Goal: Transaction & Acquisition: Purchase product/service

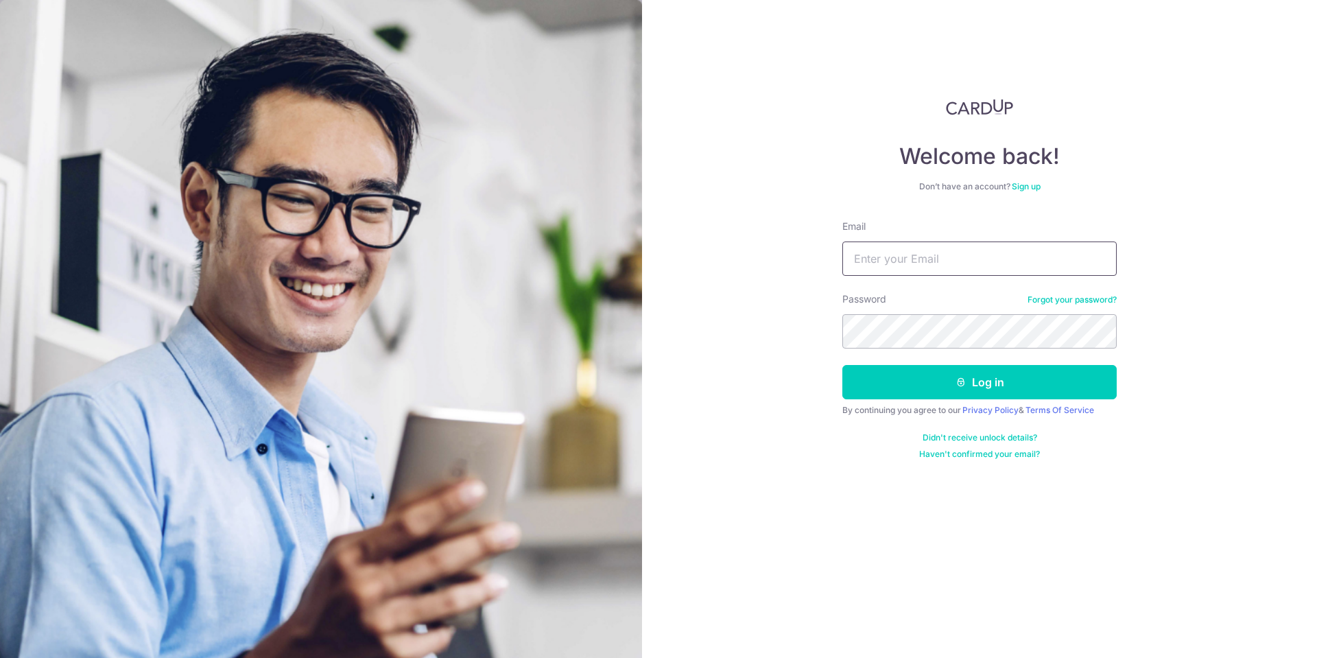
click at [956, 261] on input "Email" at bounding box center [979, 258] width 274 height 34
type input "[EMAIL_ADDRESS][DOMAIN_NAME]"
click at [920, 385] on button "Log in" at bounding box center [979, 382] width 274 height 34
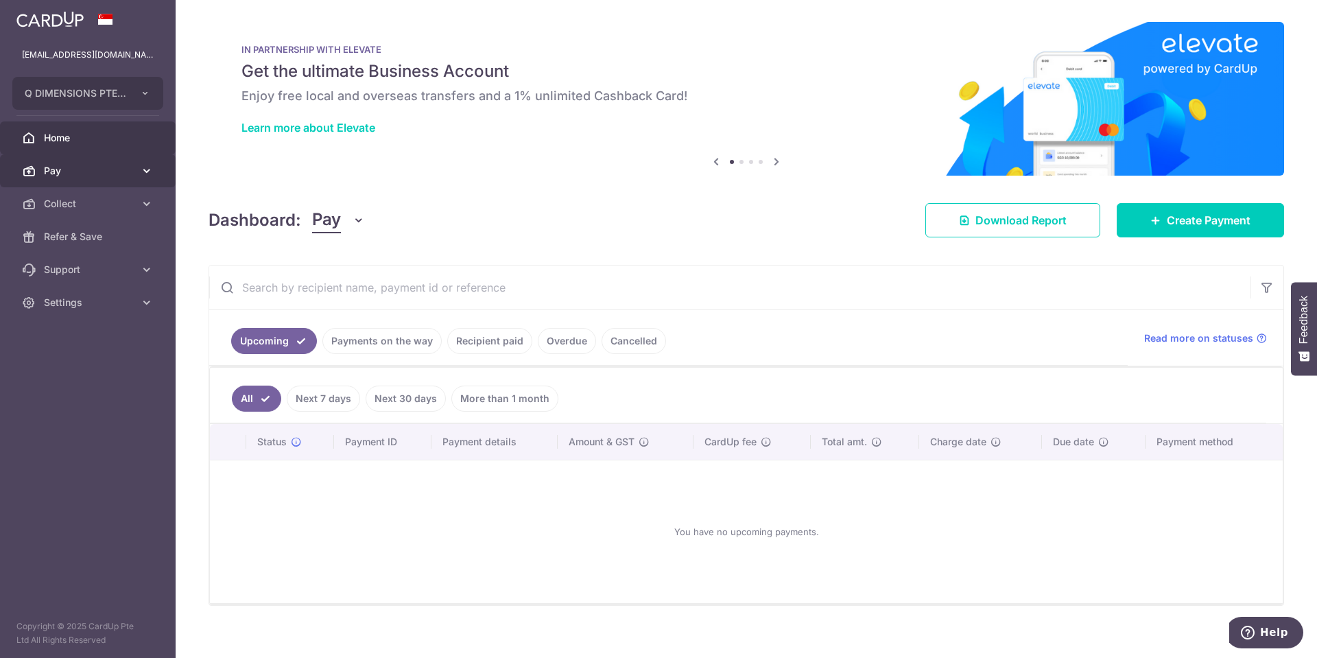
click at [104, 172] on span "Pay" at bounding box center [89, 171] width 91 height 14
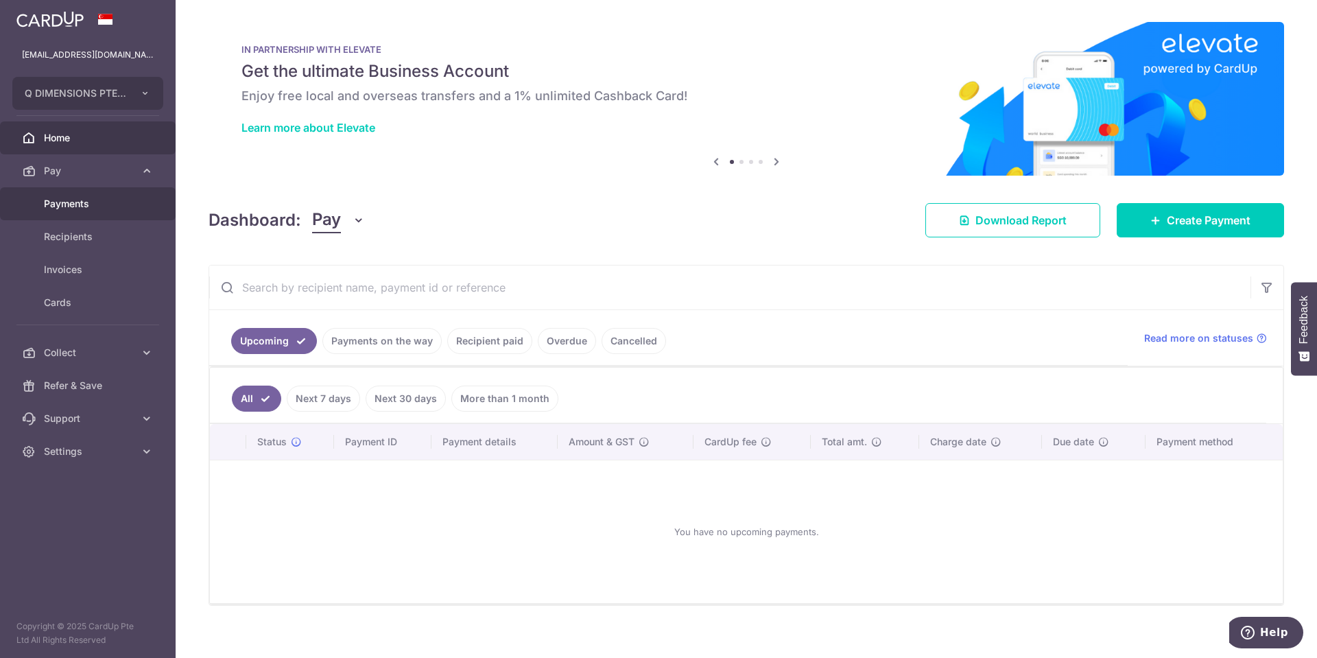
click at [105, 200] on span "Payments" at bounding box center [89, 204] width 91 height 14
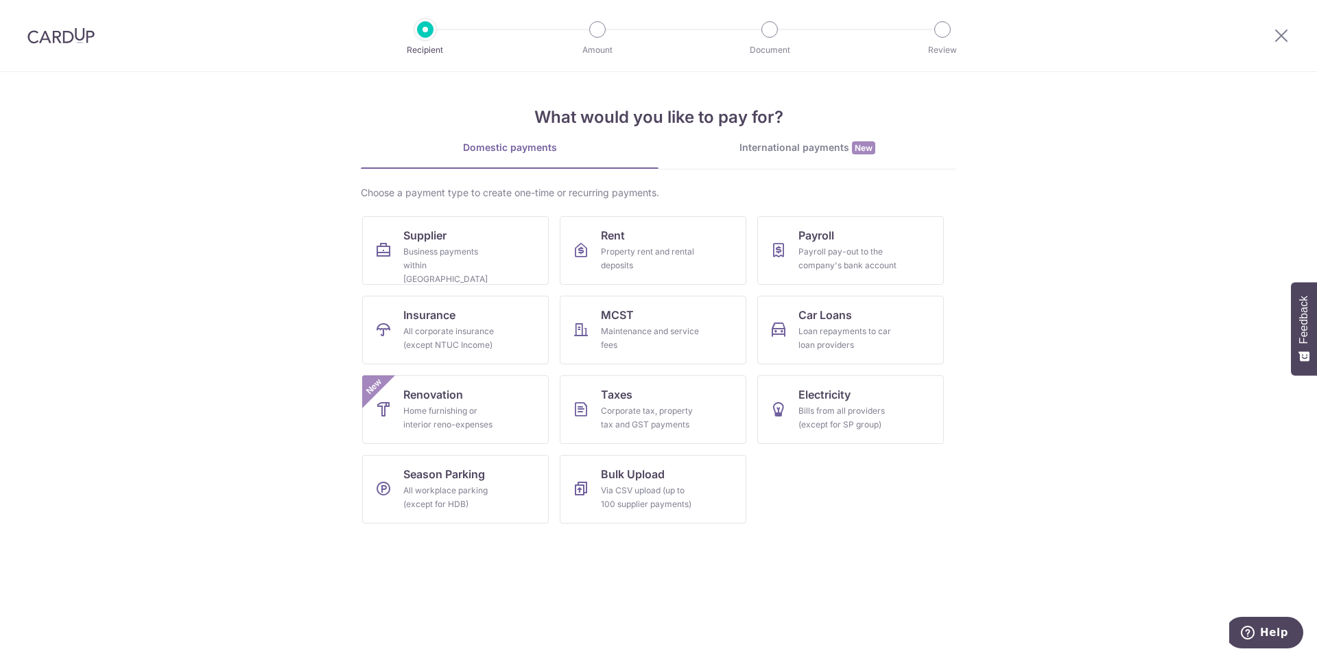
click at [747, 147] on div "International payments New" at bounding box center [807, 148] width 298 height 14
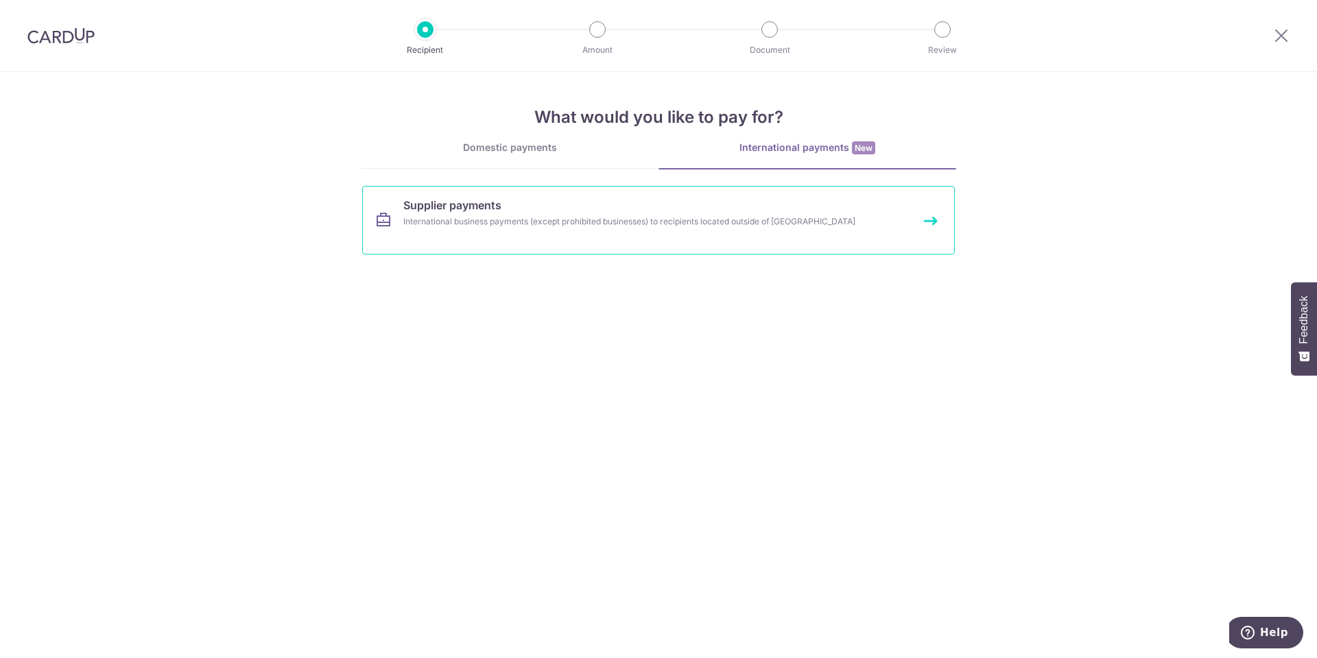
click at [575, 228] on div "International business payments (except prohibited businesses) to recipients lo…" at bounding box center [640, 222] width 474 height 14
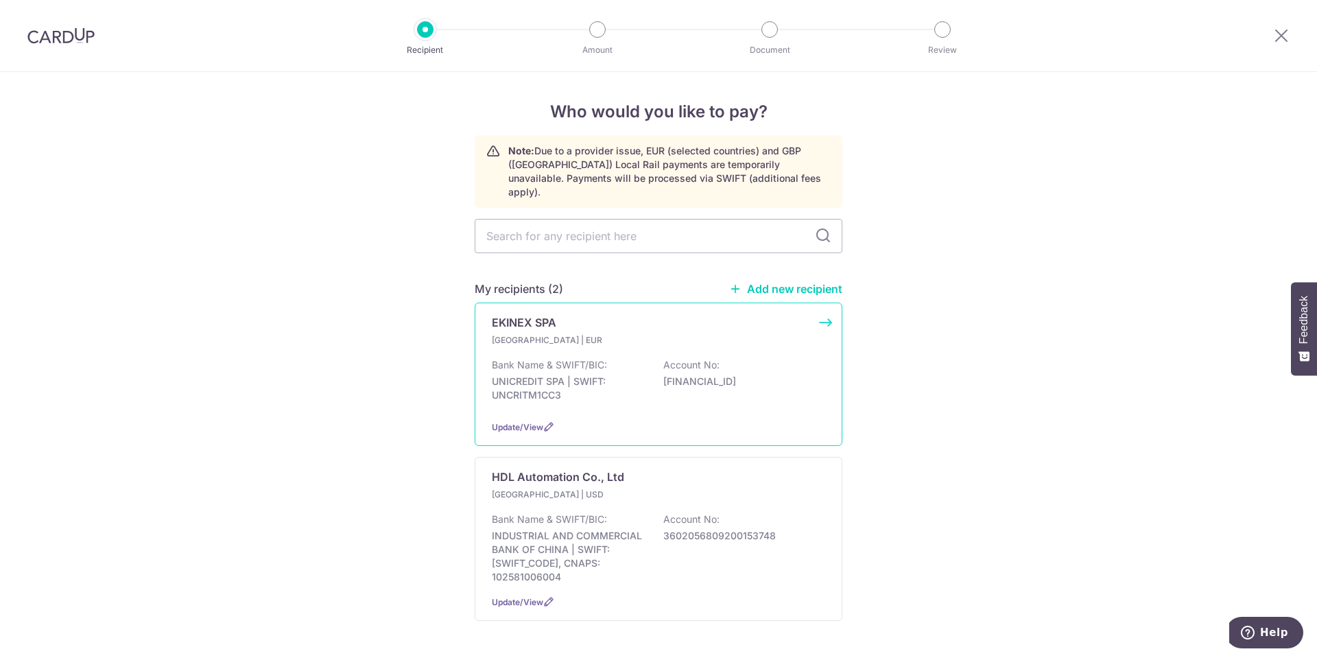
click at [701, 381] on div "Bank Name & SWIFT/BIC: UNICREDIT SPA | SWIFT: UNCRITM1CC3 Account No: IT79J0200…" at bounding box center [658, 383] width 333 height 51
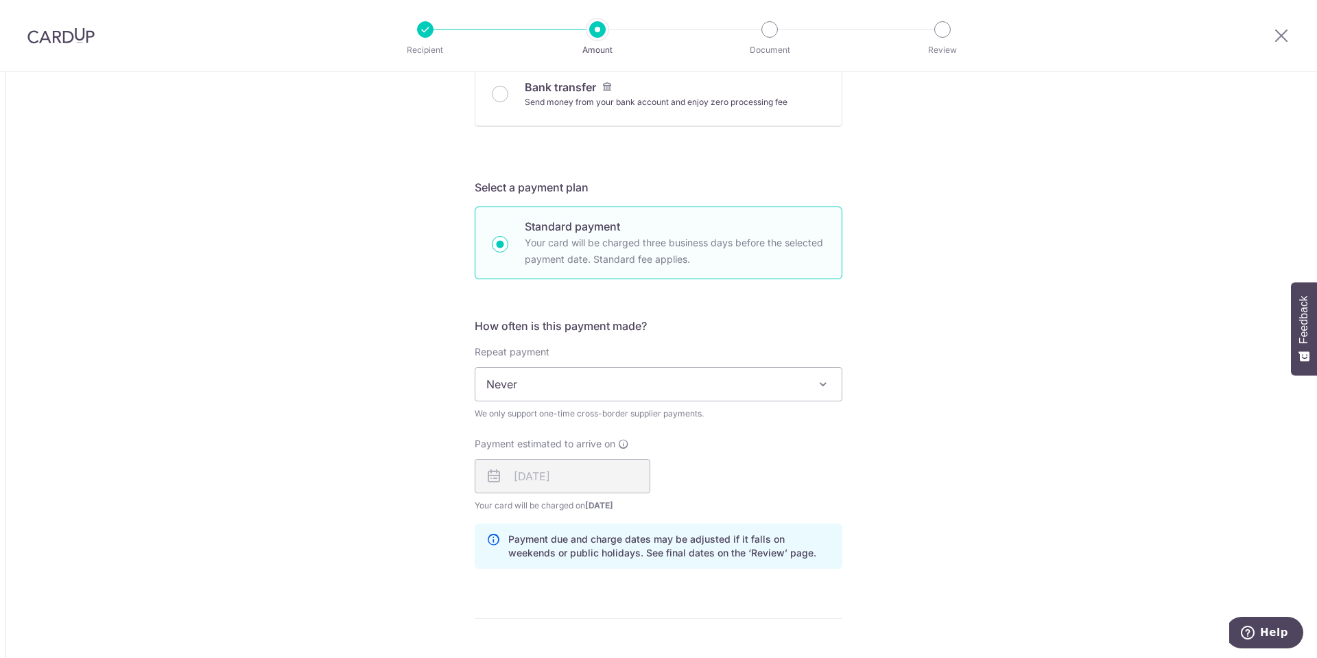
scroll to position [686, 0]
